Goal: Task Accomplishment & Management: Use online tool/utility

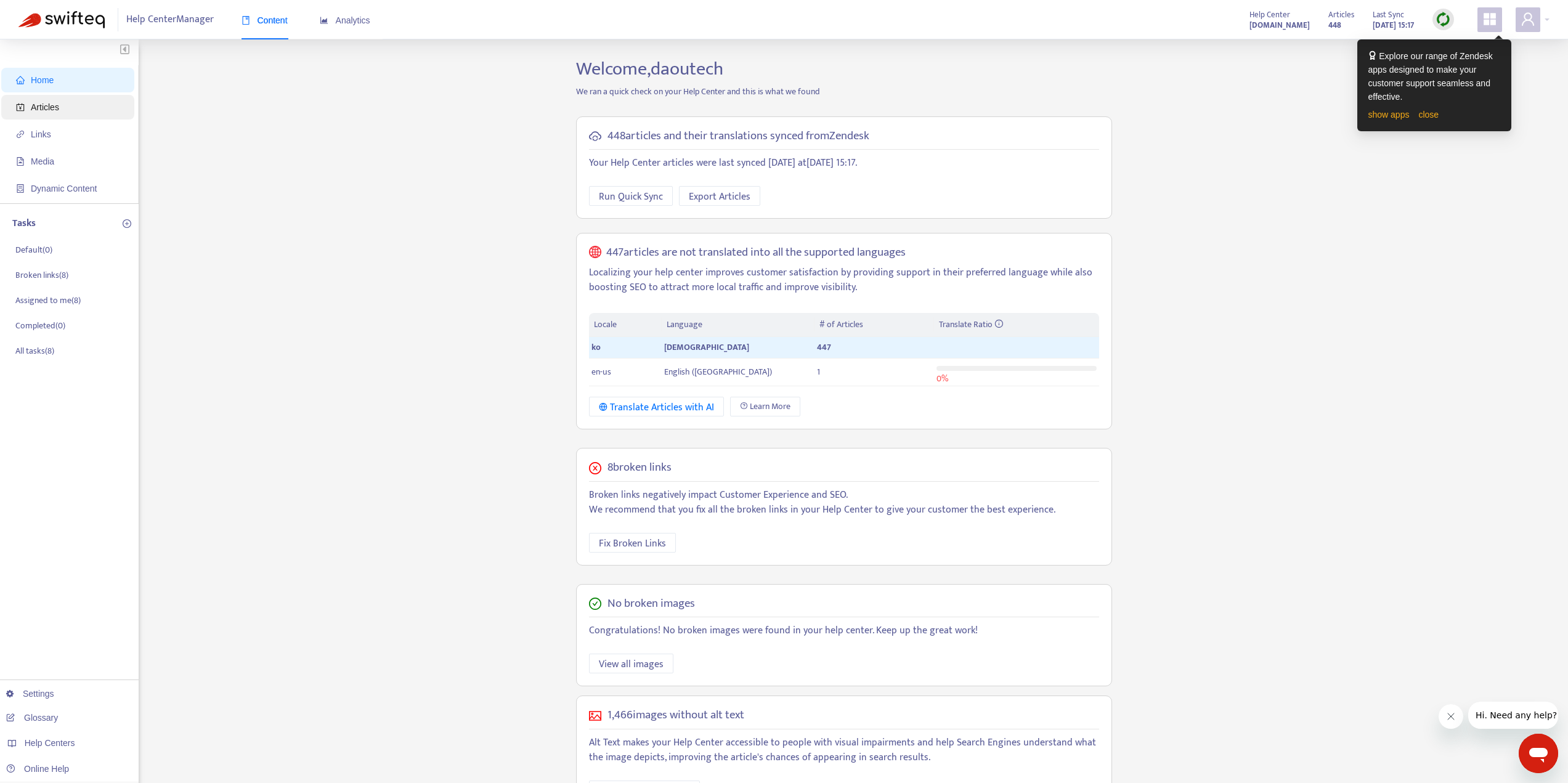
click at [80, 108] on span "Articles" at bounding box center [70, 107] width 108 height 24
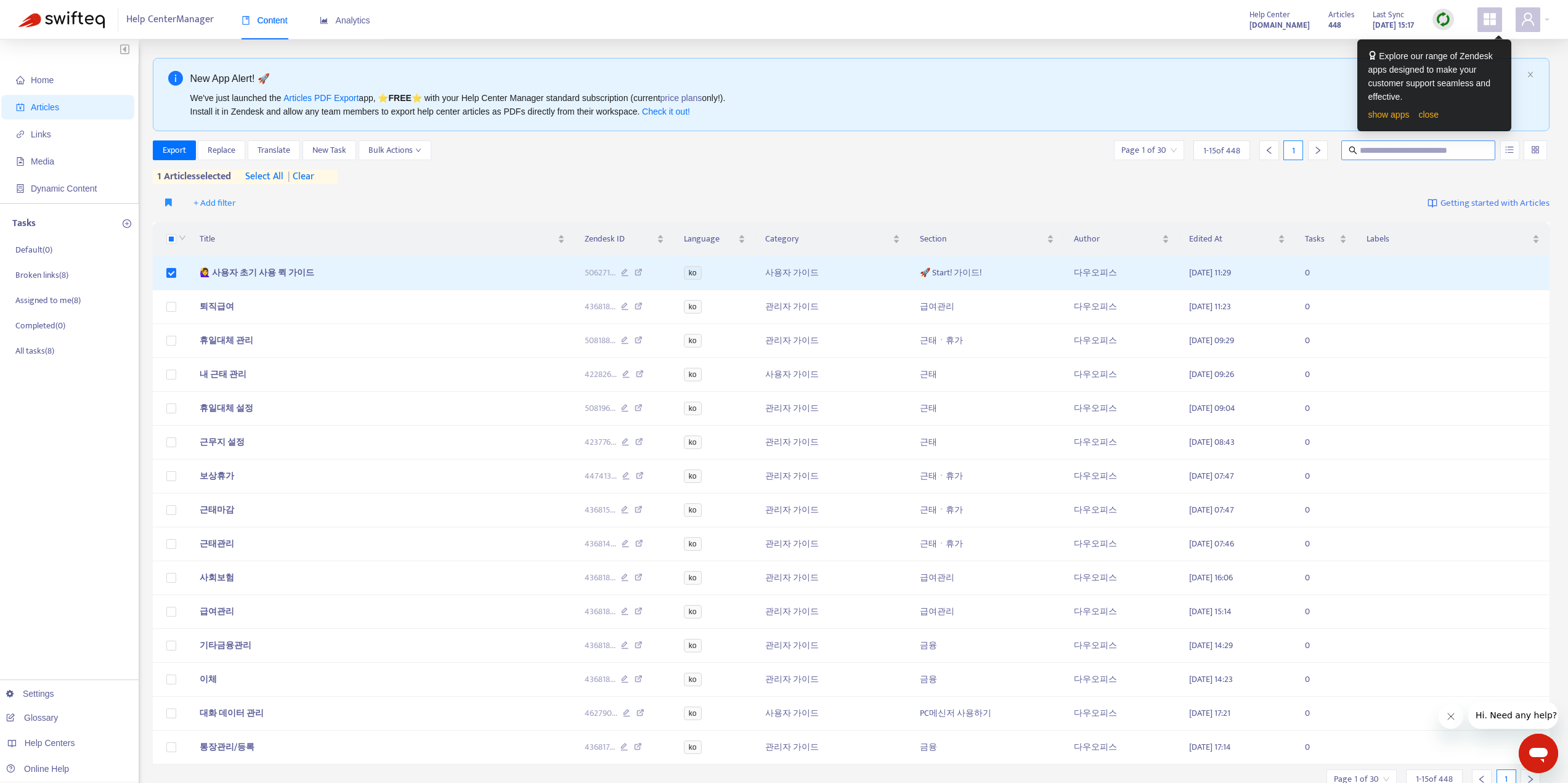
click at [1424, 149] on input "text" at bounding box center [1418, 150] width 118 height 13
type input "*"
type input "******"
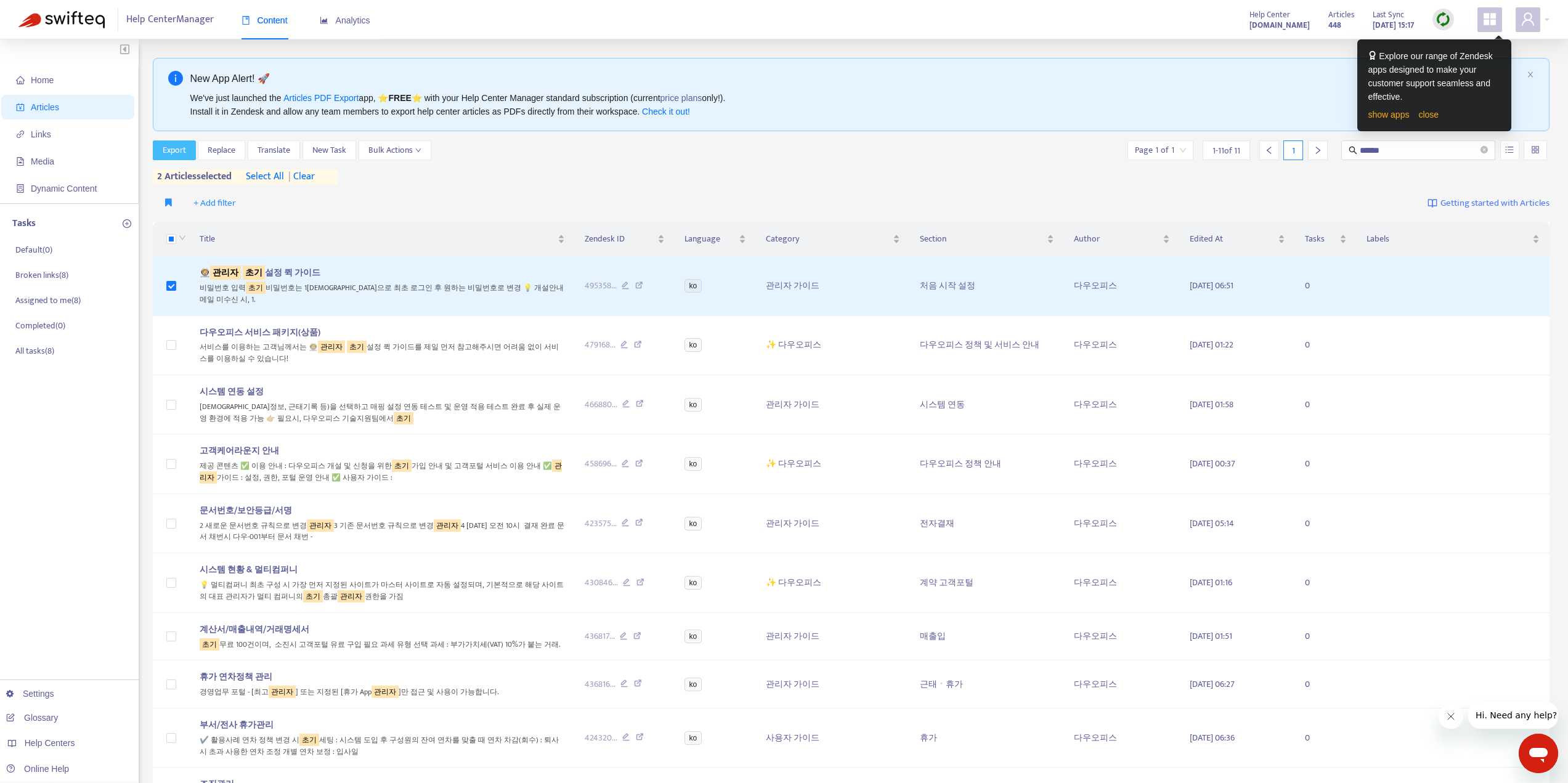
click at [166, 149] on span "Export" at bounding box center [175, 150] width 24 height 13
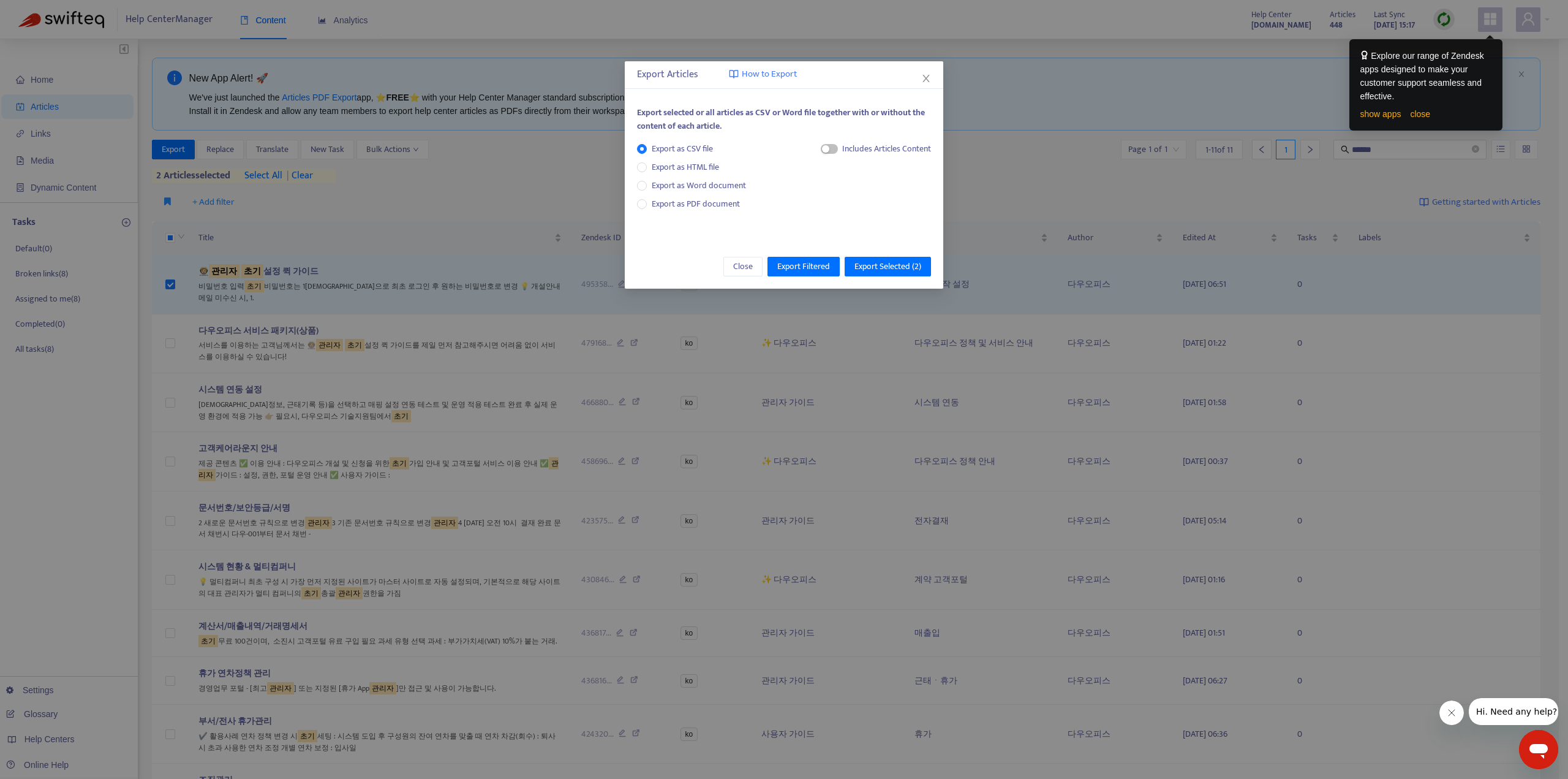
click at [685, 211] on div "Export as CSV file Export as HTML file Export as Word document Export as PDF do…" at bounding box center [784, 183] width 294 height 83
click at [684, 205] on span "Export as PDF document" at bounding box center [696, 203] width 89 height 14
click at [888, 268] on span "Export Selected ( 2 )" at bounding box center [888, 267] width 67 height 13
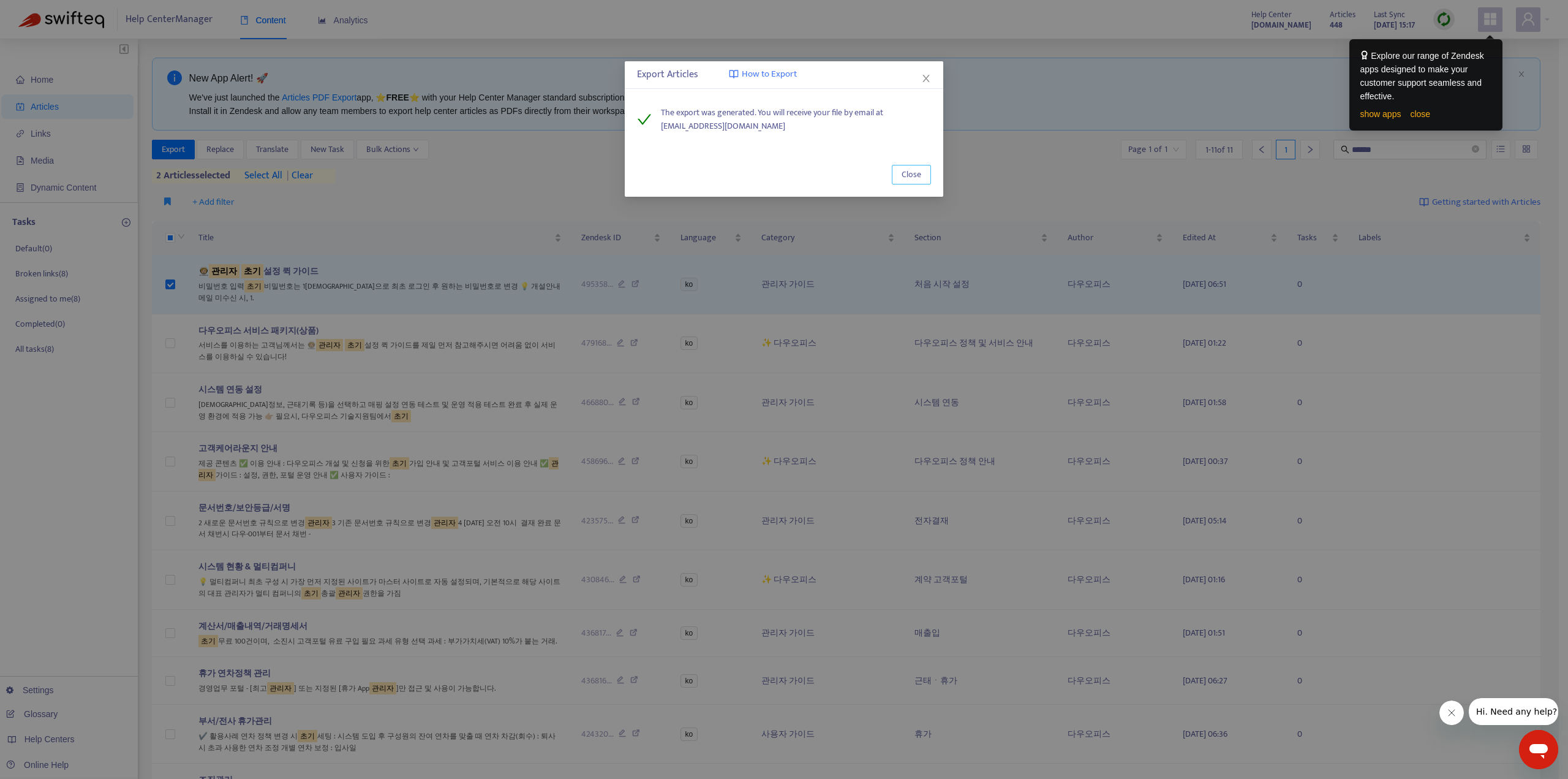
click at [914, 170] on button "Close" at bounding box center [911, 174] width 39 height 19
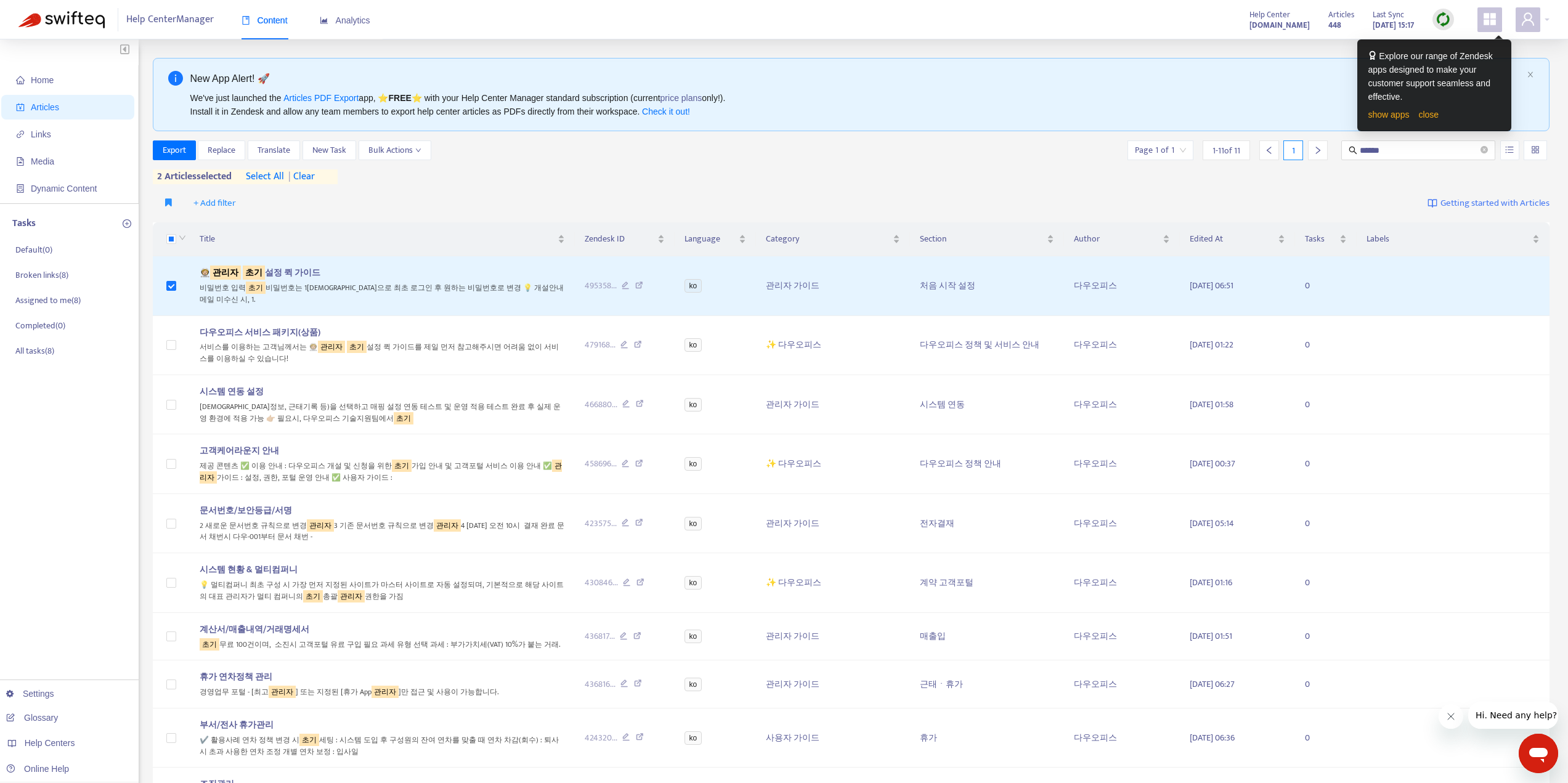
click at [919, 171] on div "Export Replace Translate New Task Bulk Actions Page 1 of 1 1 - 11 of 11 1 *****…" at bounding box center [851, 162] width 1397 height 44
click at [92, 113] on span "Articles" at bounding box center [70, 107] width 108 height 24
click at [92, 110] on span "Articles" at bounding box center [70, 107] width 108 height 24
